Goal: Communication & Community: Ask a question

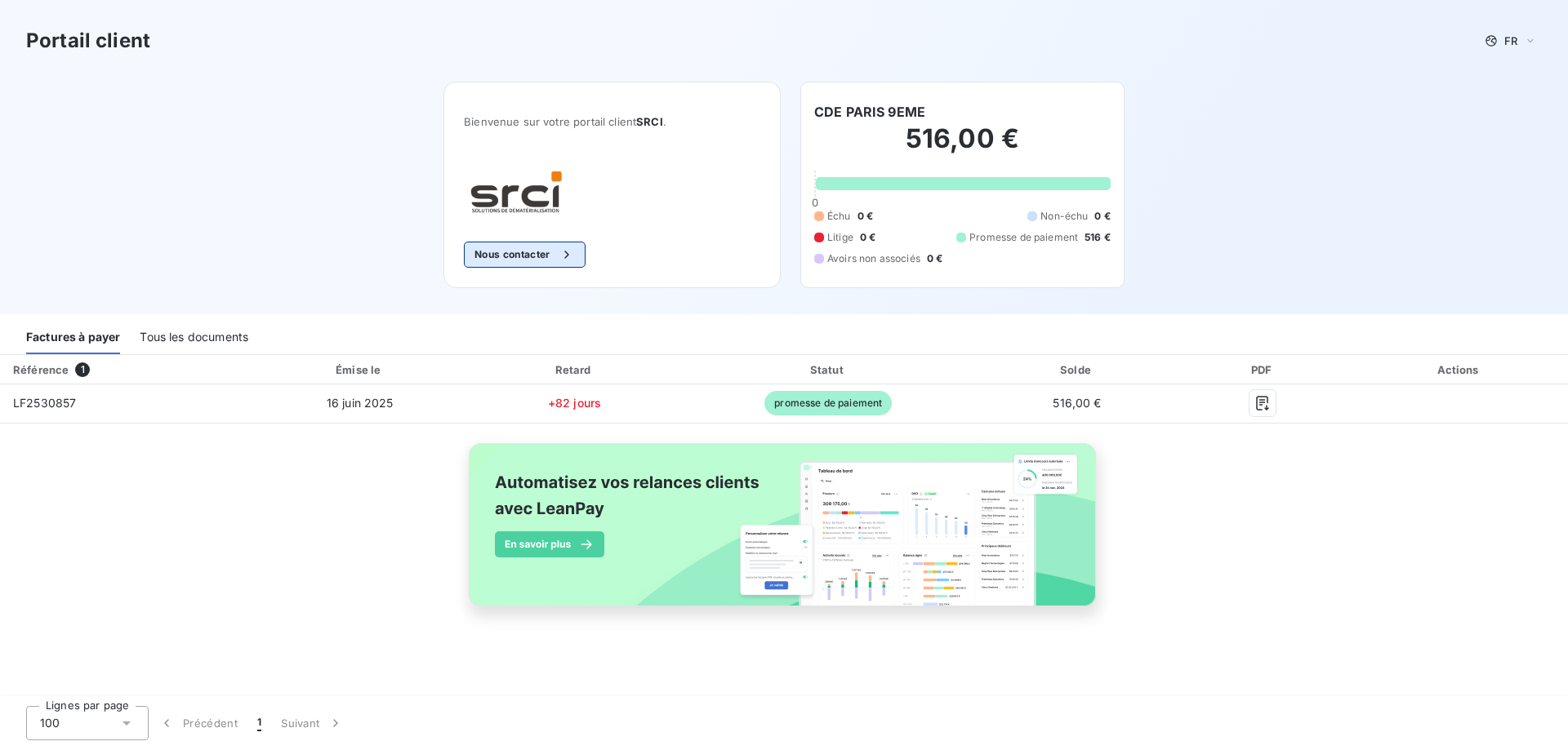
click at [534, 261] on button "Nous contacter" at bounding box center [524, 255] width 121 height 26
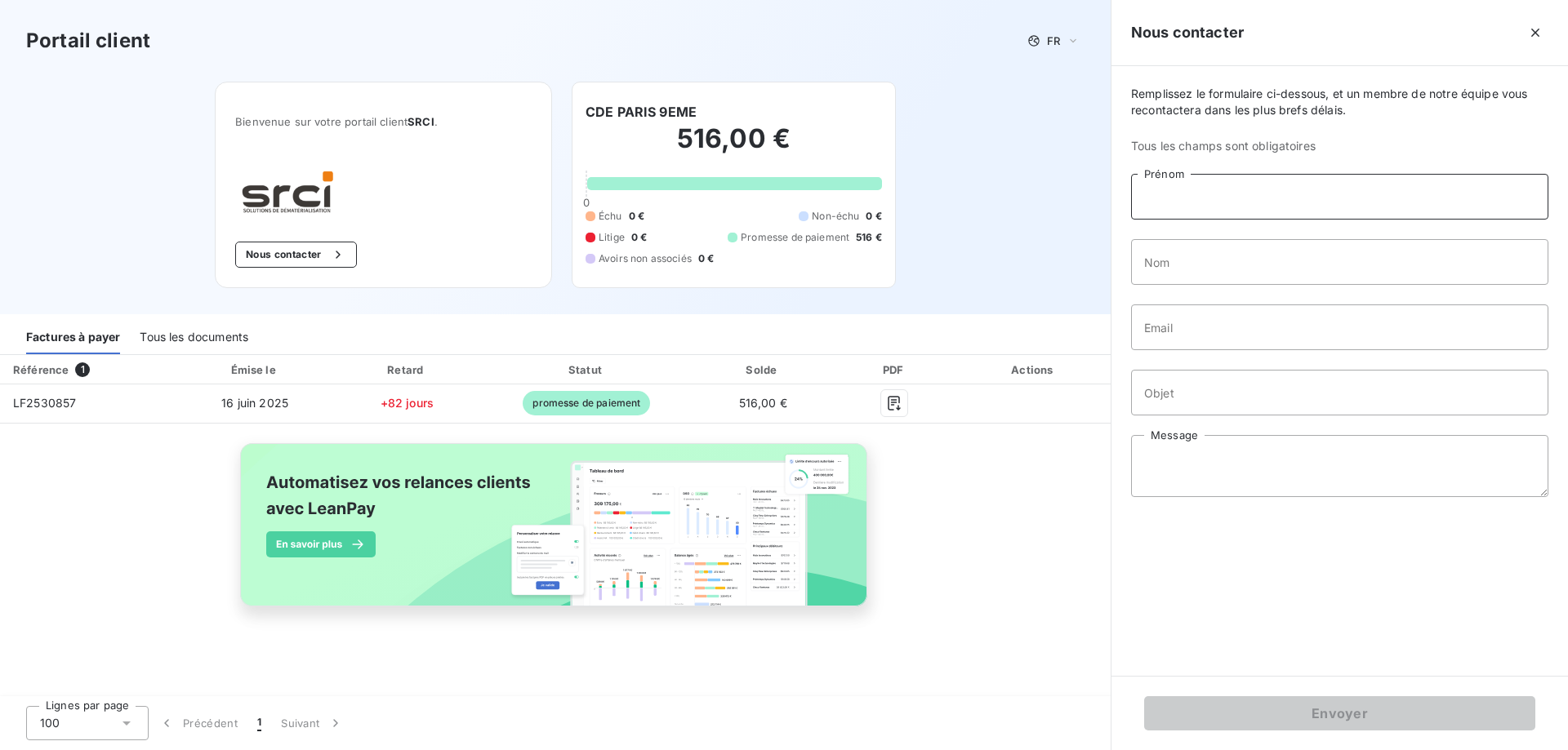
click at [1203, 211] on input "Prénom" at bounding box center [1340, 197] width 417 height 46
type input "[PERSON_NAME]"
click at [1157, 270] on input "Nom" at bounding box center [1340, 263] width 417 height 46
type input "AYO"
click at [1198, 397] on input "Objet" at bounding box center [1340, 393] width 417 height 46
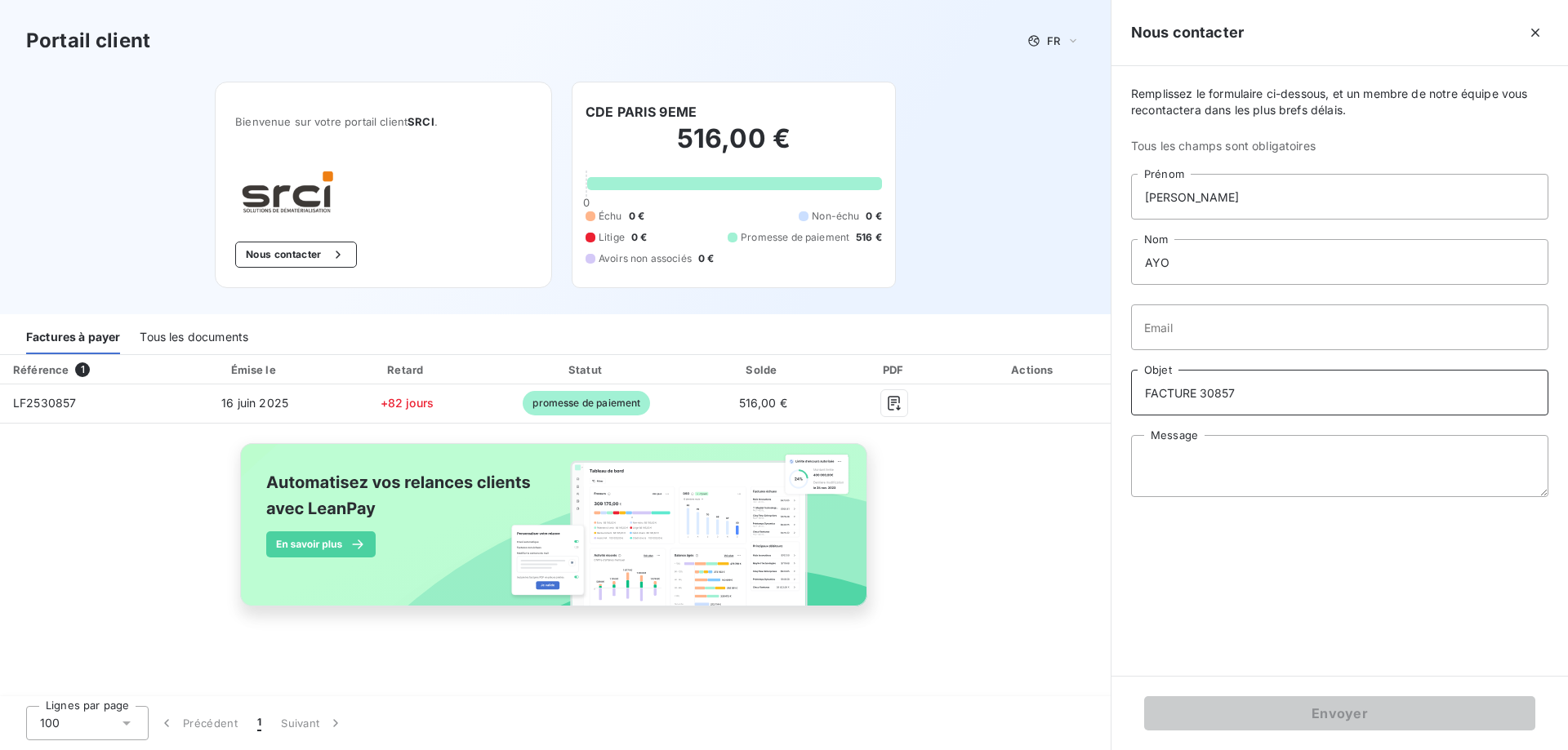
type input "FACTURE 30857"
click at [1230, 458] on textarea "Message" at bounding box center [1340, 466] width 417 height 62
click at [1187, 487] on textarea "Bonjour, La facture F30857 DU [DATE] 0 2T2 PAY2E PAR LA TR2SORERIE DES epl LE […" at bounding box center [1340, 466] width 417 height 62
drag, startPoint x: 1207, startPoint y: 487, endPoint x: 1346, endPoint y: 487, distance: 139.0
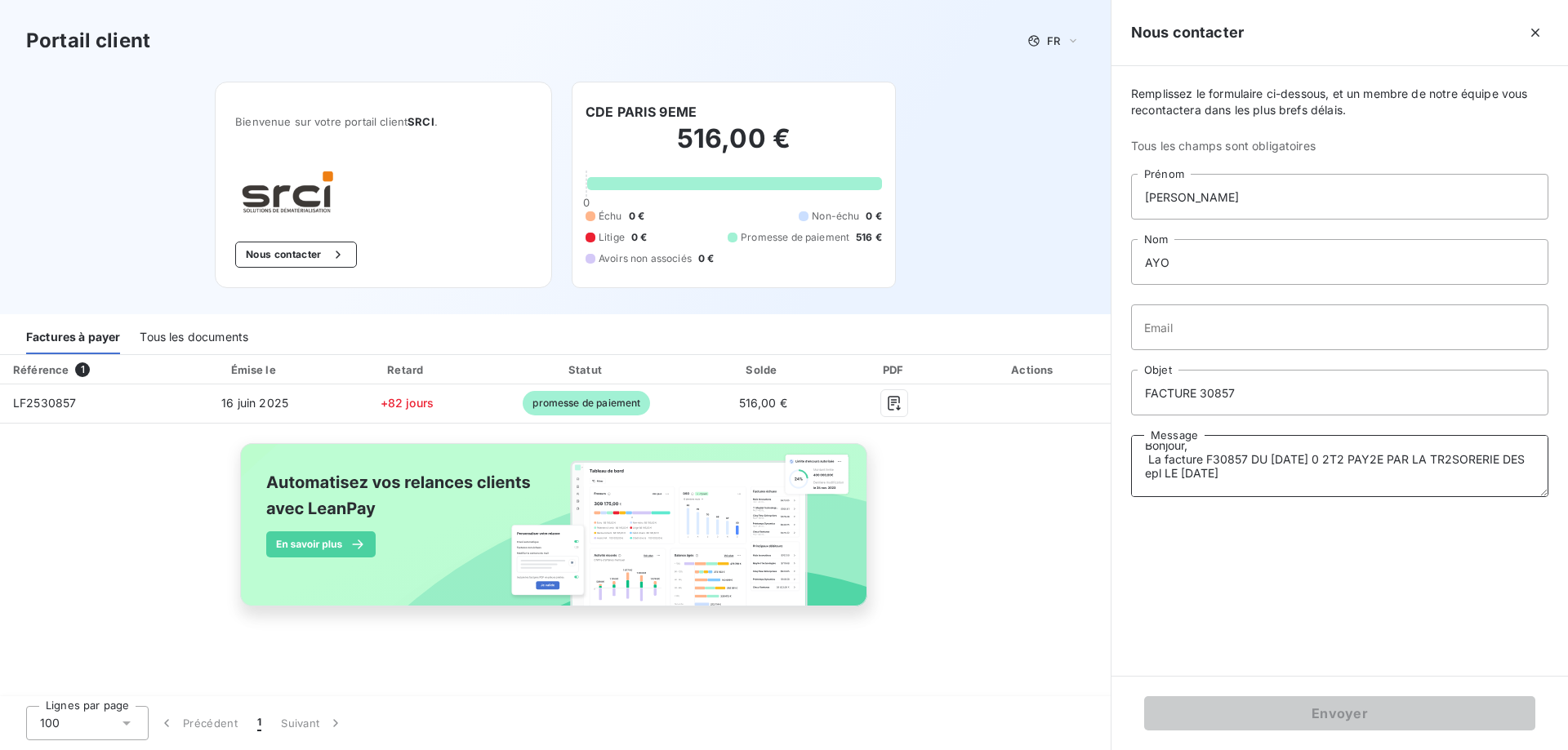
click at [1179, 487] on textarea "Bonjour, La facture F30857 DU [DATE] 0 2T2 PAY2E PAR LA TR2SORERIE DES epl LE […" at bounding box center [1340, 466] width 417 height 62
click at [1205, 485] on textarea "Bonjour, La facture F30857 DU [DATE] 0 2T2 PAY2E PAR LA TR2SORERIE DES epl LE […" at bounding box center [1340, 466] width 417 height 62
drag, startPoint x: 1206, startPoint y: 486, endPoint x: 1144, endPoint y: 486, distance: 62.0
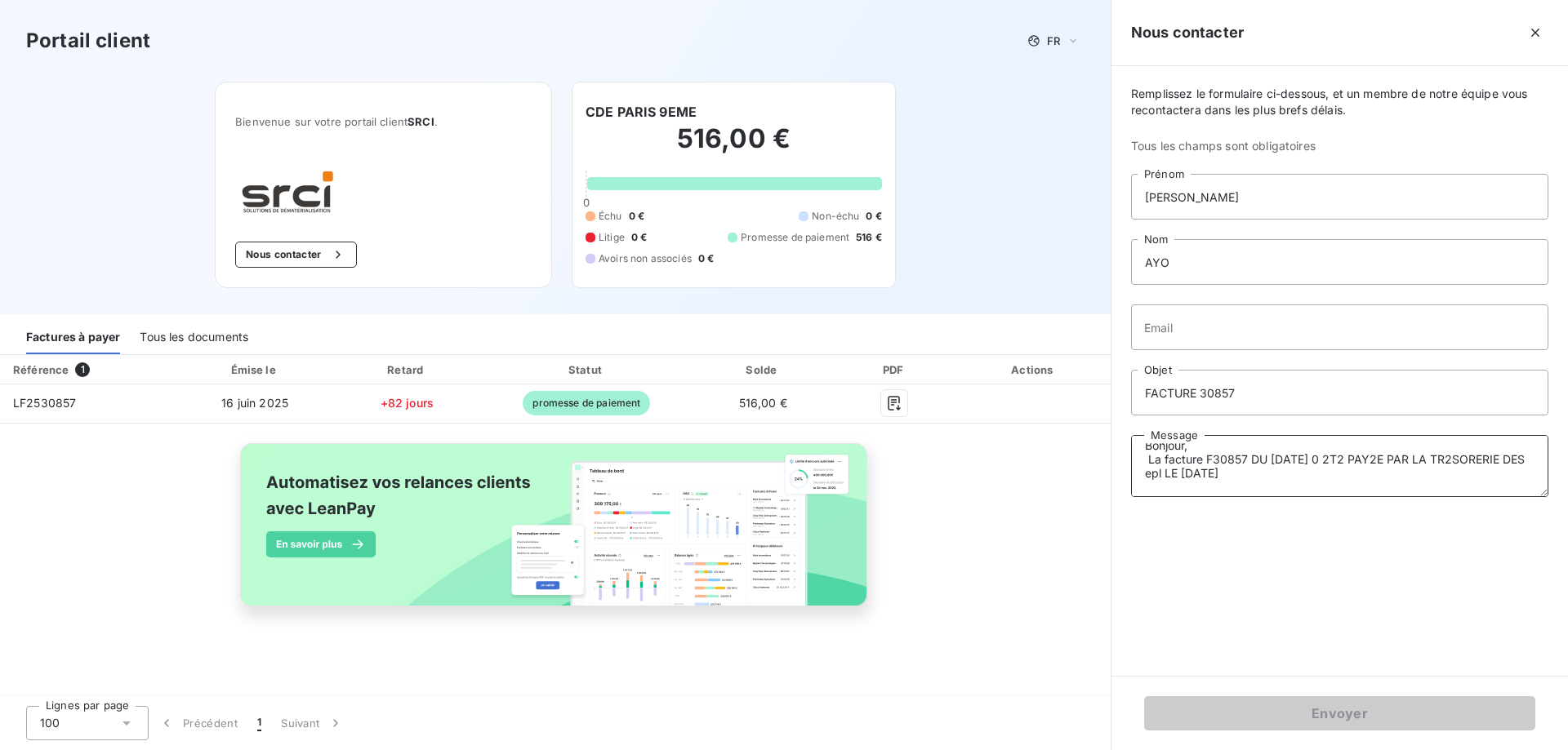
click at [1143, 486] on textarea "Bonjour, La facture F30857 DU [DATE] 0 2T2 PAY2E PAR LA TR2SORERIE DES epl LE […" at bounding box center [1340, 466] width 417 height 62
drag, startPoint x: 1524, startPoint y: 465, endPoint x: 1368, endPoint y: 467, distance: 156.0
click at [1336, 460] on textarea "Bonjour, La facture F30857 DU [DATE] 0 2T2 PAY2E PAR LA TR2SORERIE [DATE]" at bounding box center [1340, 466] width 417 height 62
click at [1482, 478] on textarea "Bonjour, La facture F30857 DU [DATE] à été payé le [DATE]" at bounding box center [1340, 466] width 417 height 62
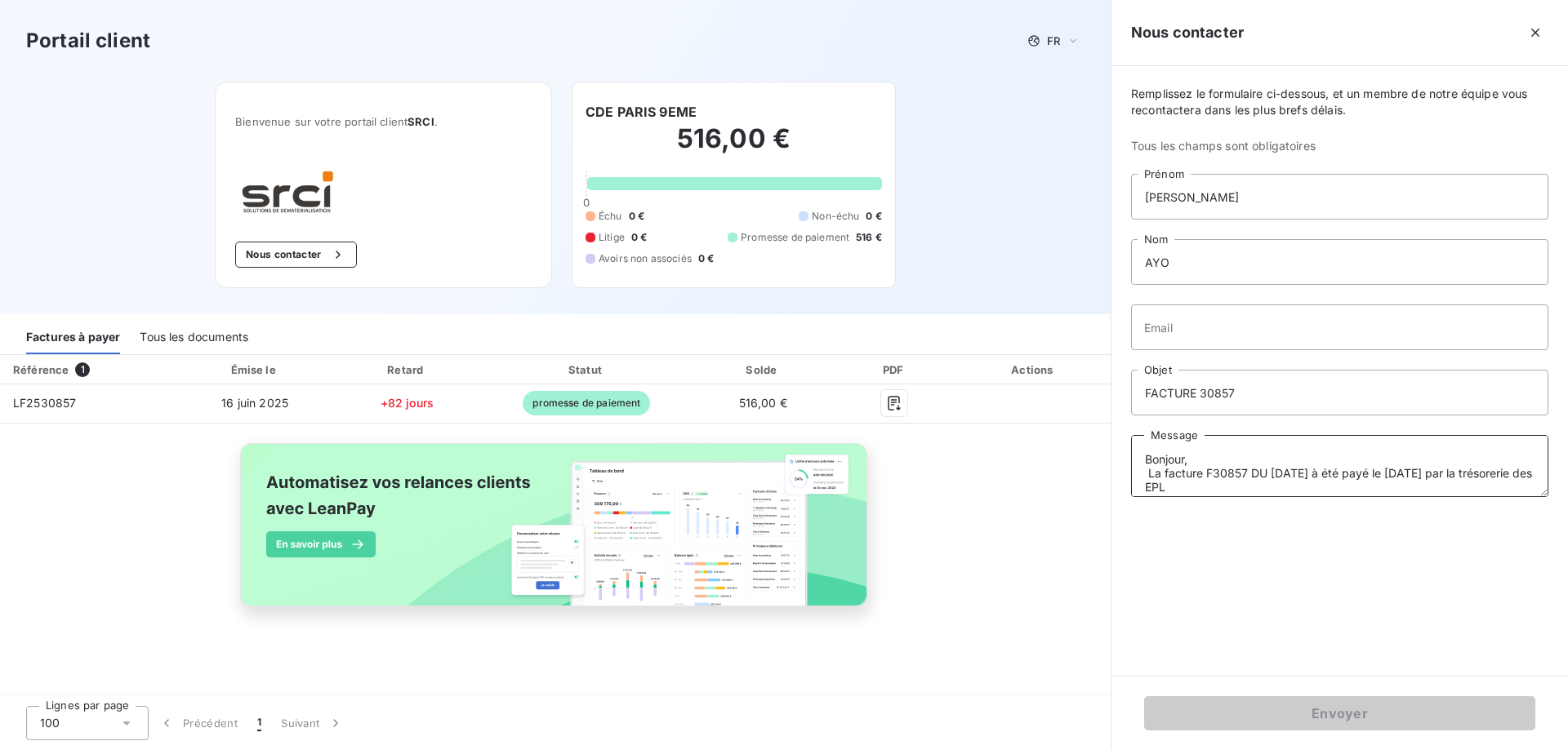
click at [1320, 488] on textarea "Bonjour, La facture F30857 DU [DATE] à été payé le [DATE] par la trésorerie des…" at bounding box center [1340, 466] width 417 height 62
type textarea "Bonjour, La facture F30857 DU [DATE] à été payé le [DATE] par la trésorerie des…"
click at [1339, 340] on input "Email" at bounding box center [1340, 327] width 417 height 46
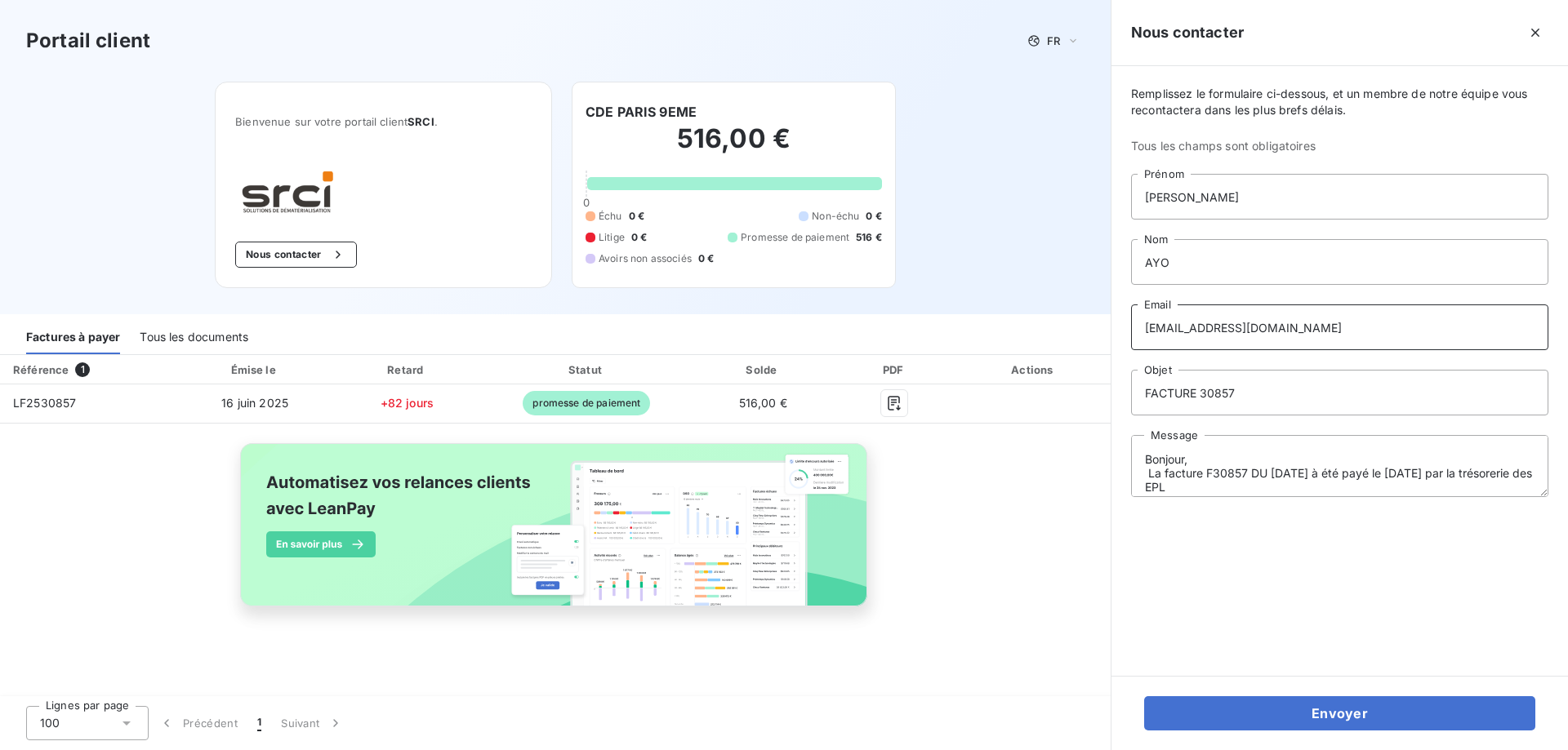
drag, startPoint x: 1298, startPoint y: 331, endPoint x: 1205, endPoint y: 344, distance: 93.9
click at [1125, 328] on div "Remplissez le formulaire ci-dessous, et un membre de notre équipe vous recontac…" at bounding box center [1340, 371] width 456 height 610
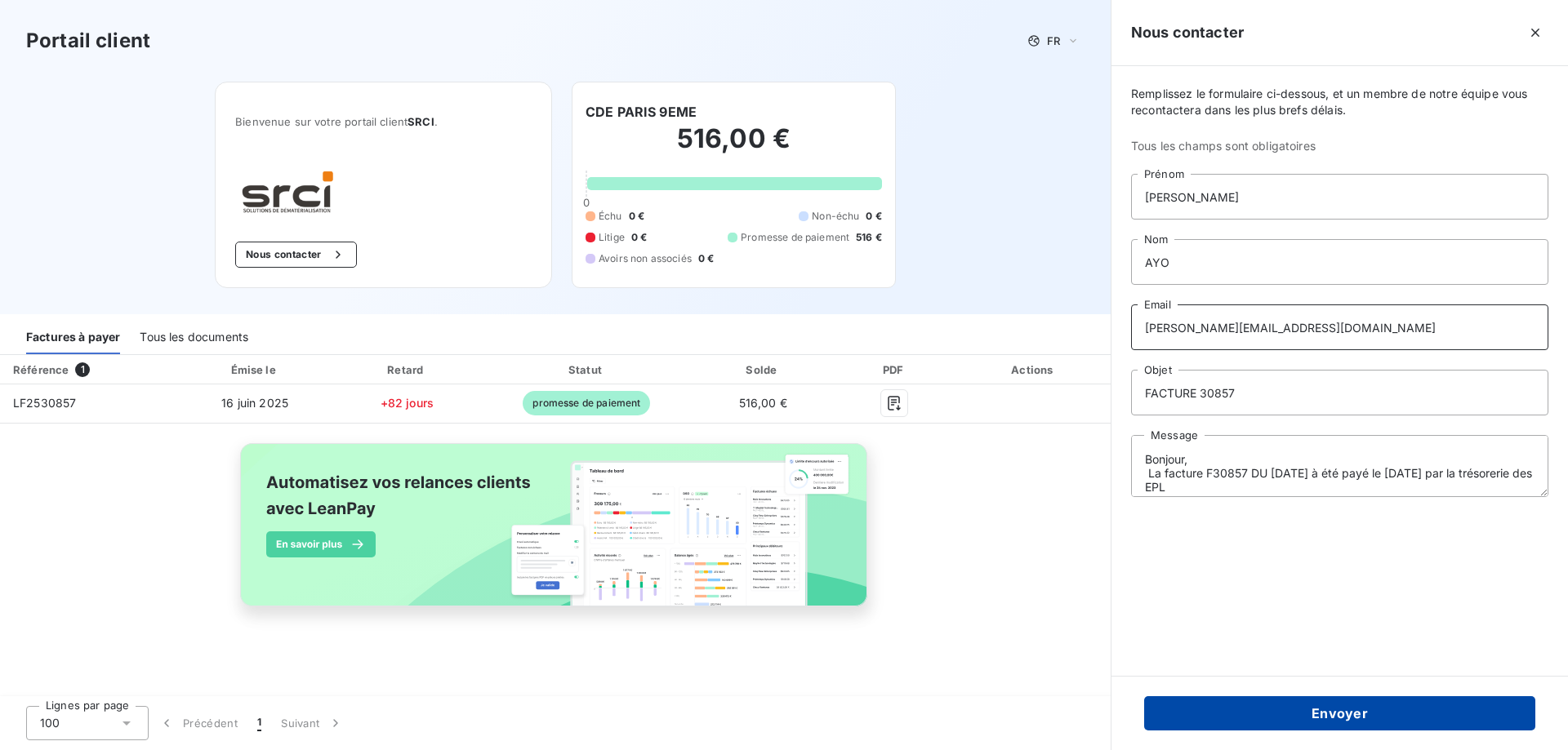
type input "[PERSON_NAME][EMAIL_ADDRESS][DOMAIN_NAME]"
click at [1287, 704] on button "Envoyer" at bounding box center [1340, 714] width 391 height 34
